Goal: Navigation & Orientation: Find specific page/section

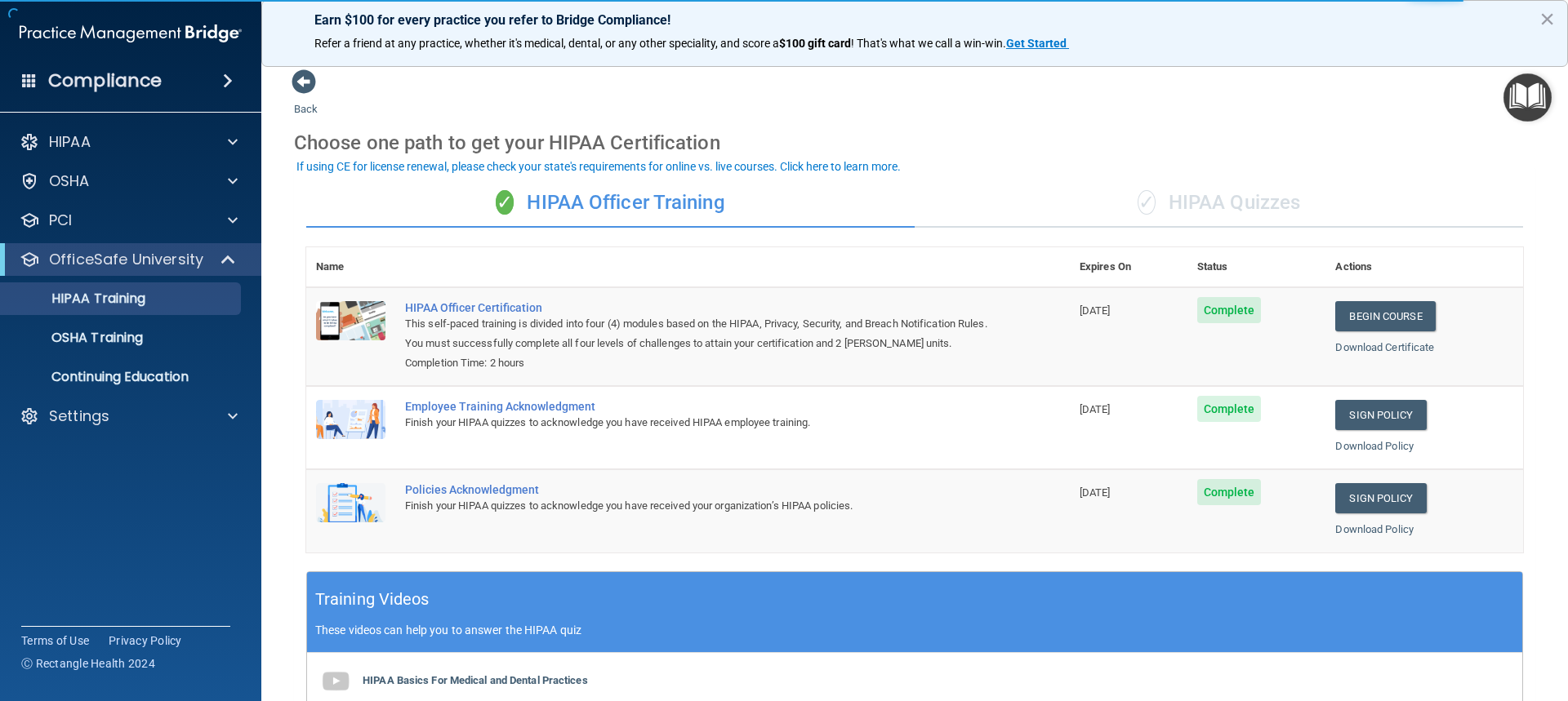
click at [151, 87] on h4 "Compliance" at bounding box center [104, 81] width 114 height 23
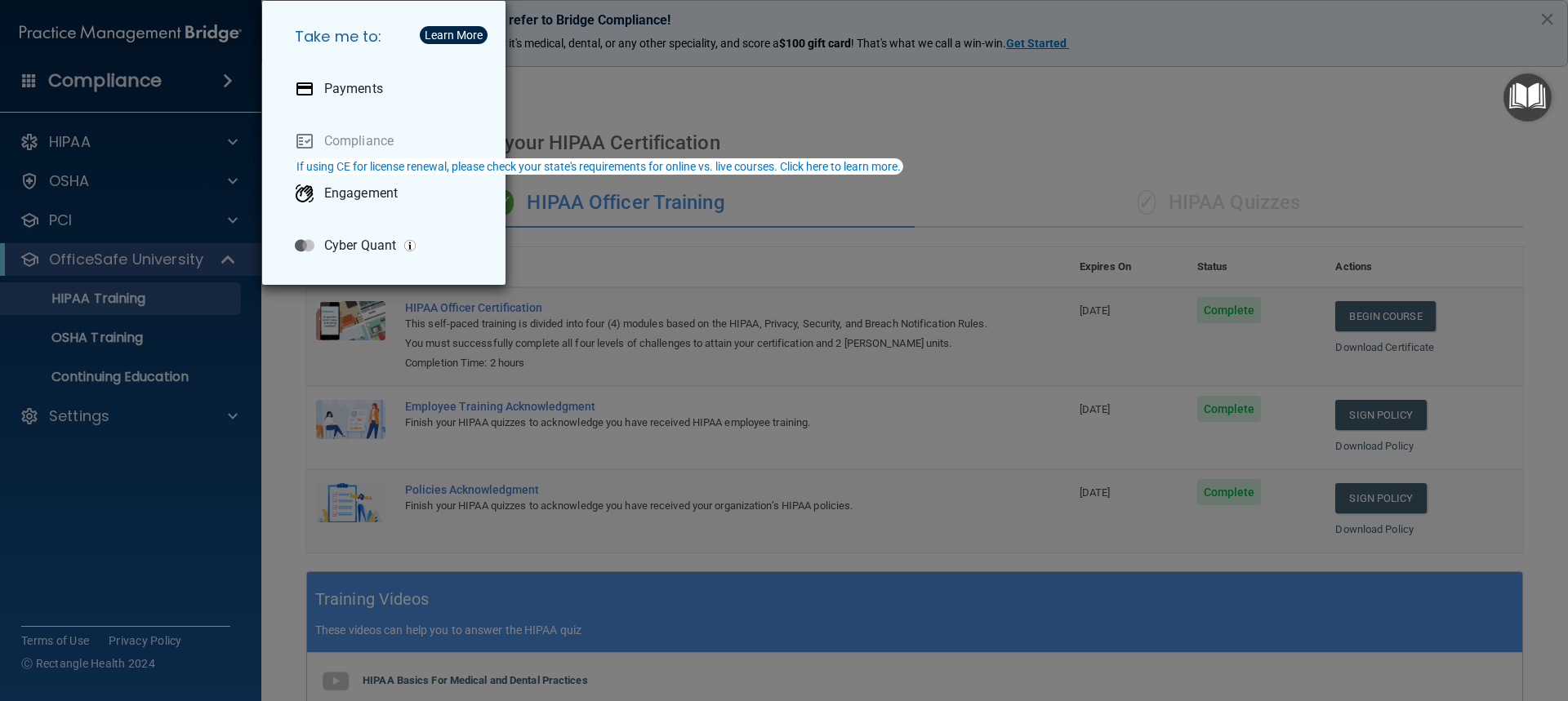
click at [456, 40] on div "Learn More" at bounding box center [453, 35] width 58 height 11
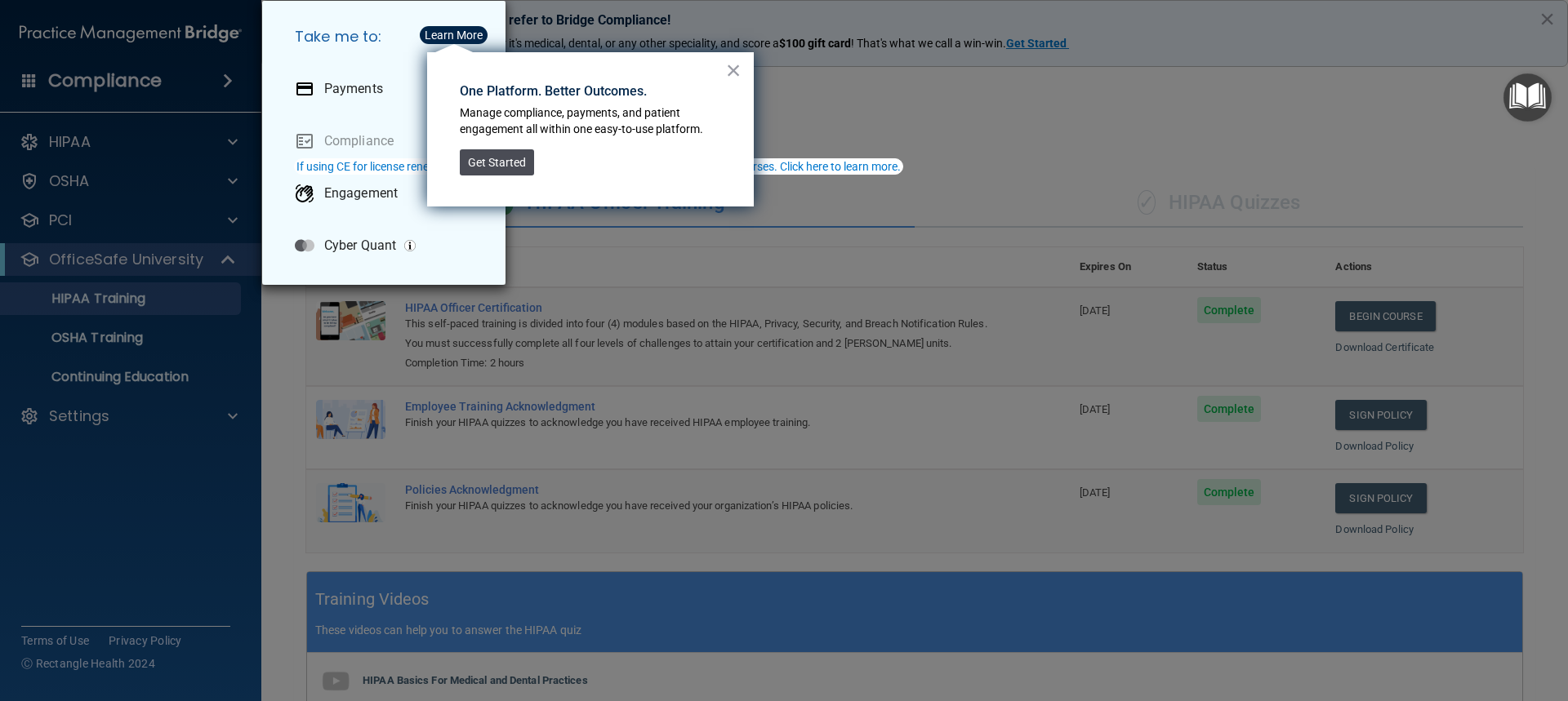
click at [504, 166] on button "Get Started" at bounding box center [497, 162] width 74 height 26
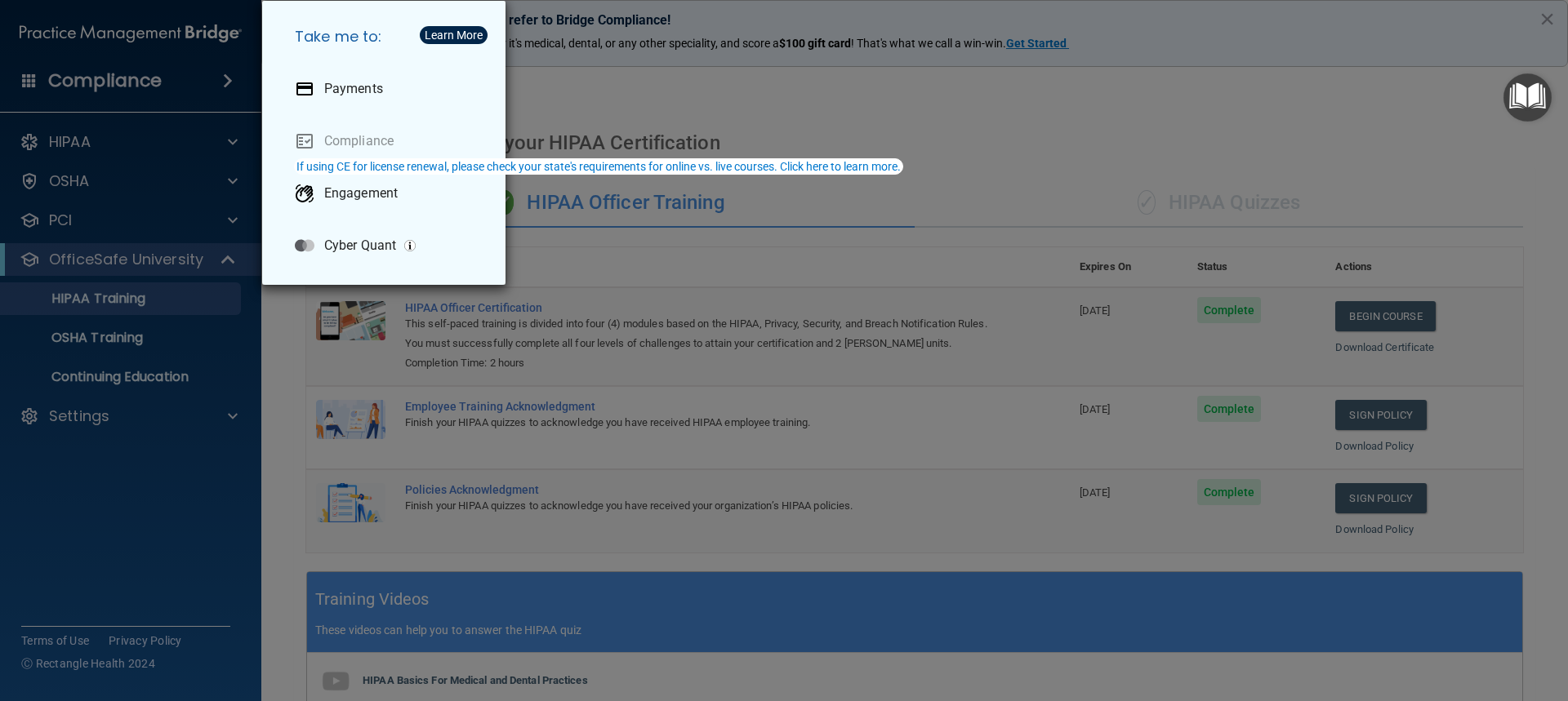
click at [218, 72] on div "Take me to: Payments Compliance Engagement Cyber Quant" at bounding box center [784, 350] width 1568 height 701
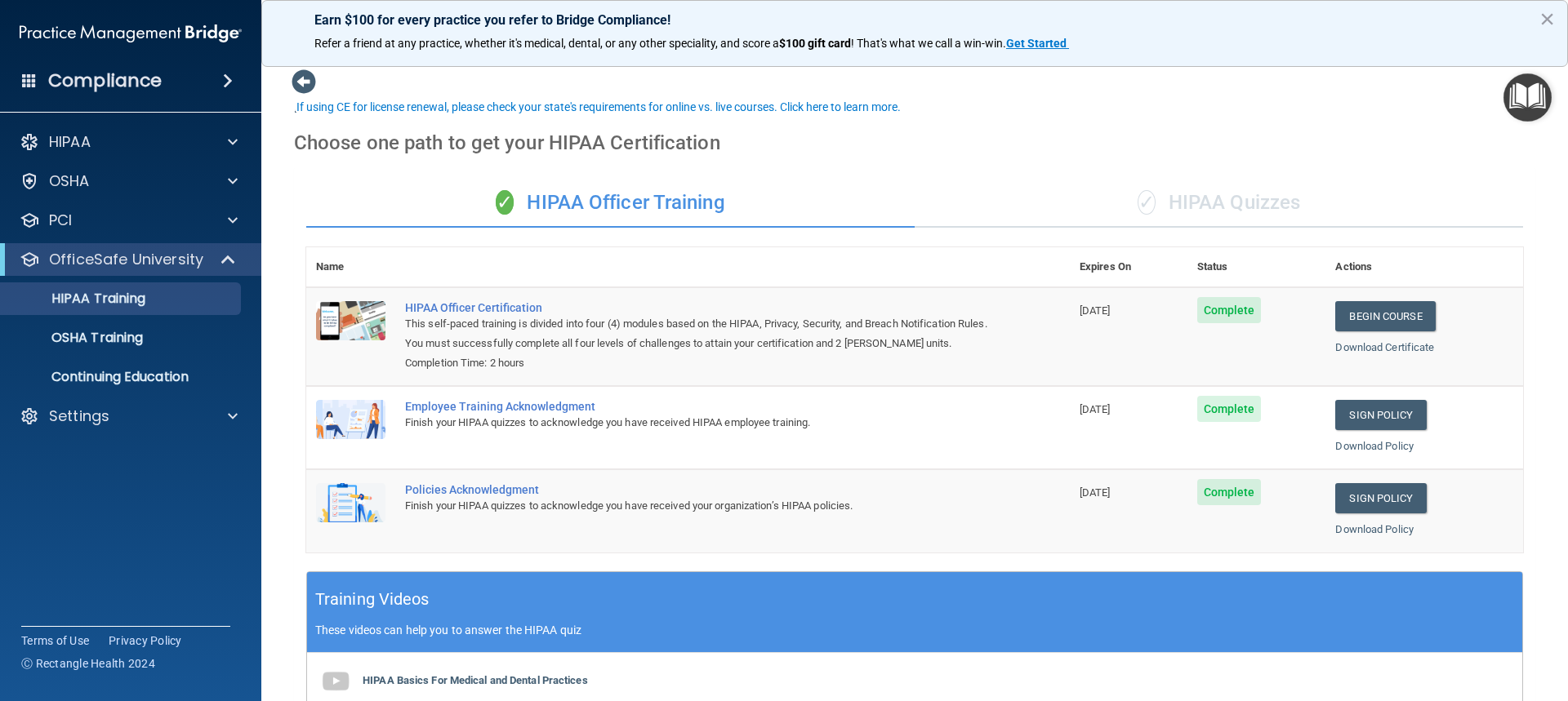
scroll to position [378, 0]
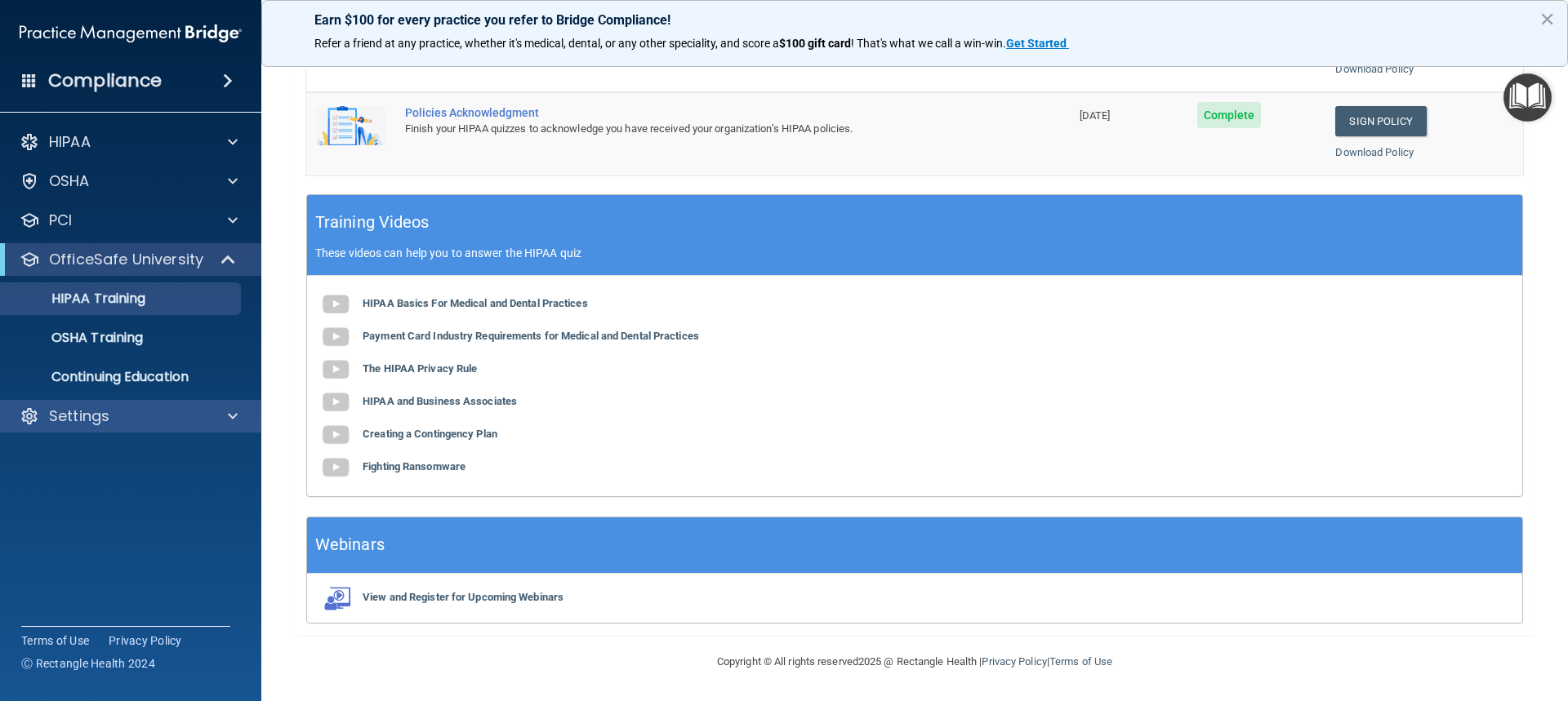
click at [111, 405] on div "Settings" at bounding box center [131, 416] width 262 height 32
click at [100, 409] on p "Settings" at bounding box center [78, 416] width 60 height 20
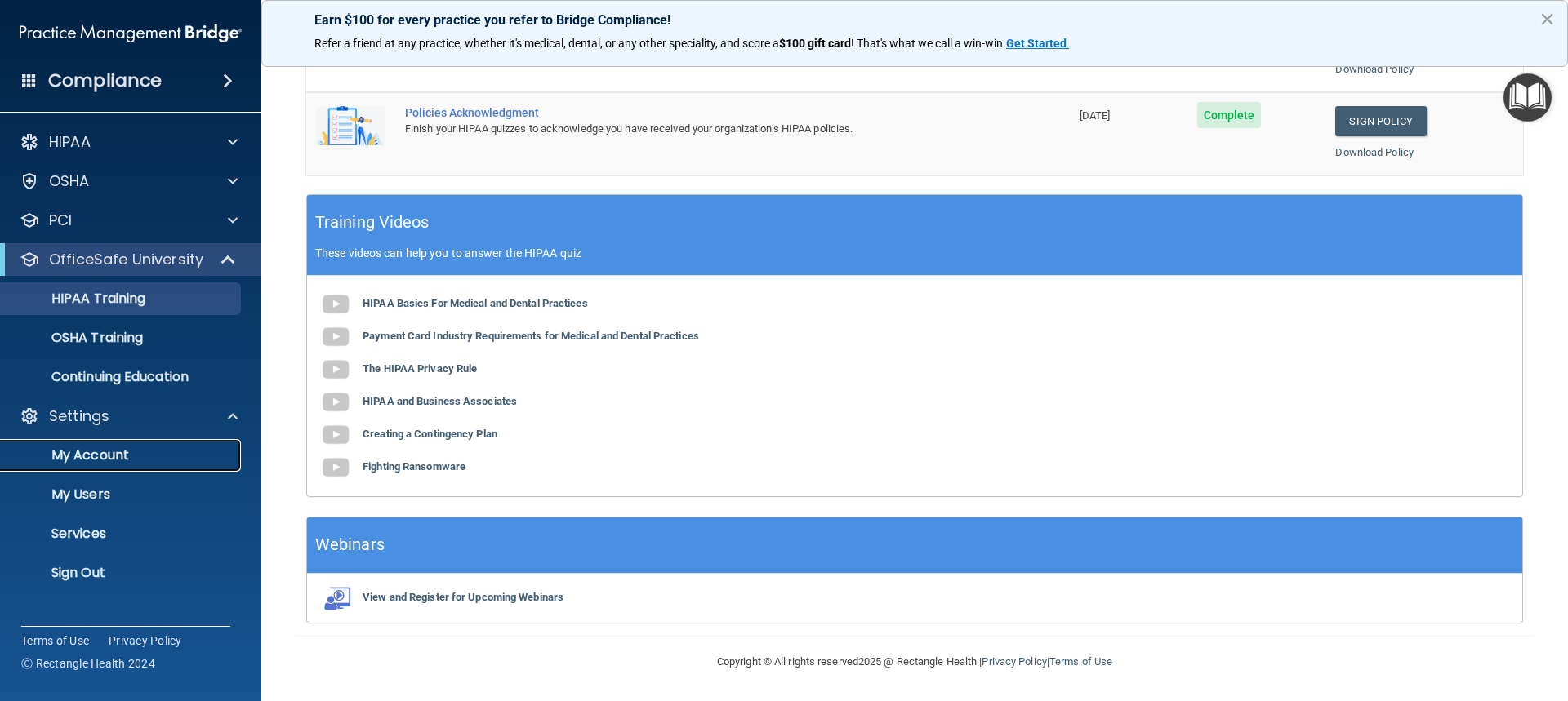
click at [128, 461] on p "My Account" at bounding box center [122, 455] width 223 height 16
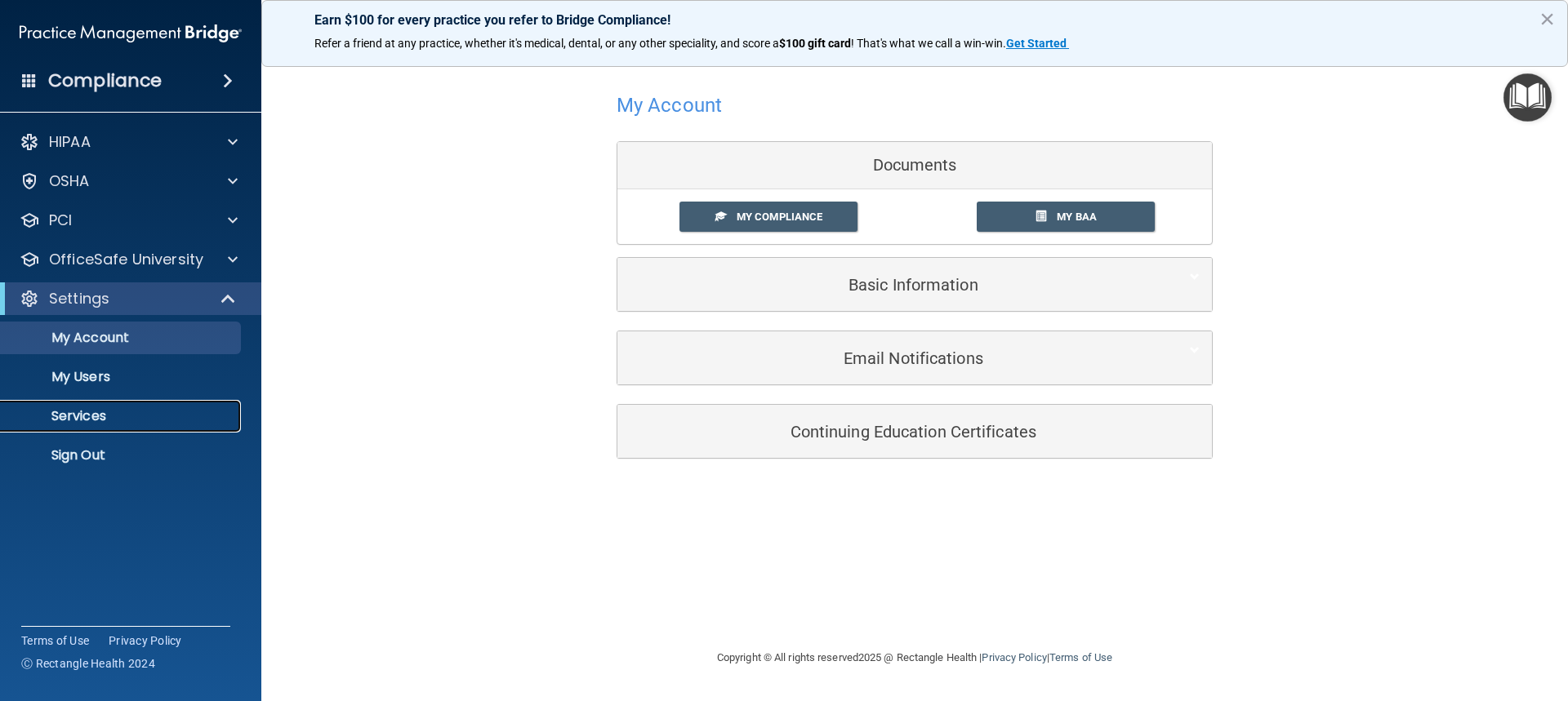
click at [129, 427] on link "Services" at bounding box center [113, 416] width 258 height 32
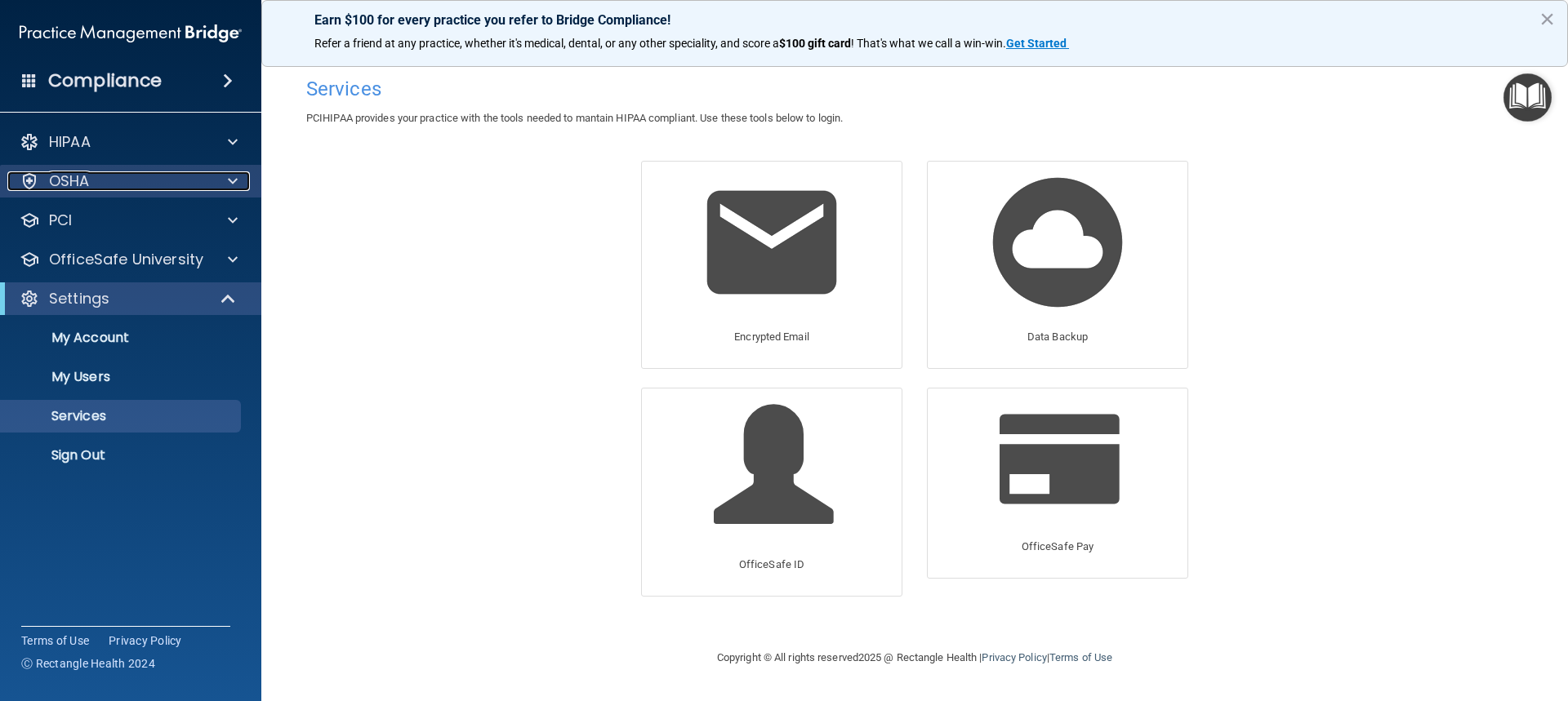
click at [181, 175] on div "OSHA" at bounding box center [109, 181] width 202 height 20
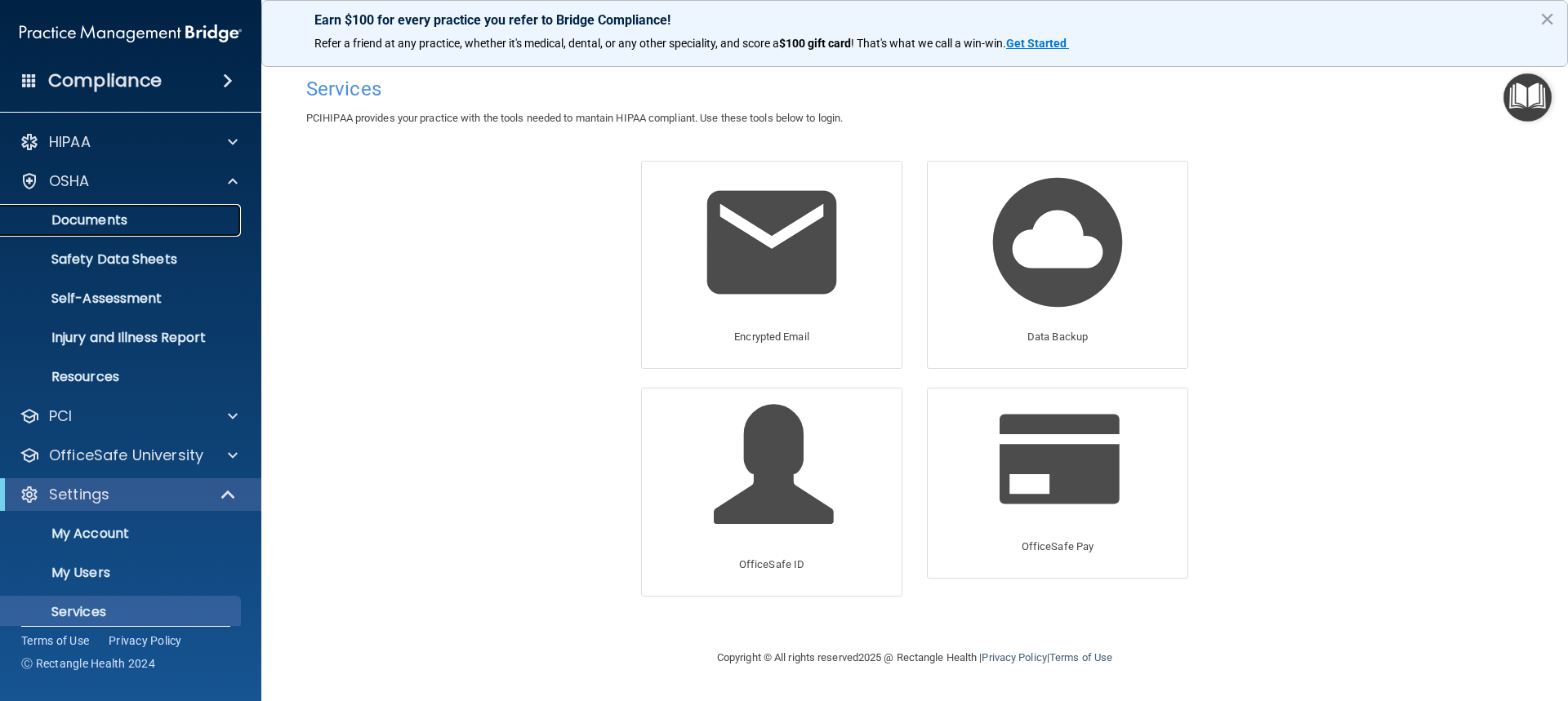
click at [201, 229] on link "Documents" at bounding box center [113, 220] width 258 height 32
